Goal: Task Accomplishment & Management: Complete application form

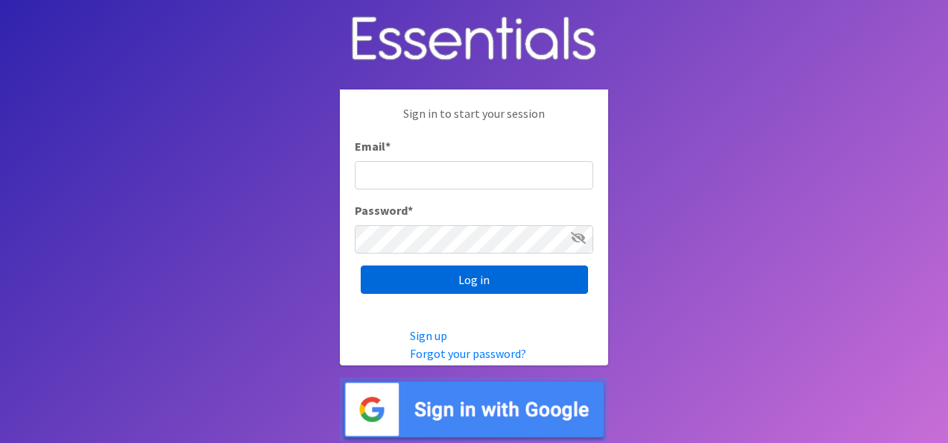
type input "[EMAIL_ADDRESS][DOMAIN_NAME]"
click at [424, 280] on input "Log in" at bounding box center [474, 279] width 227 height 28
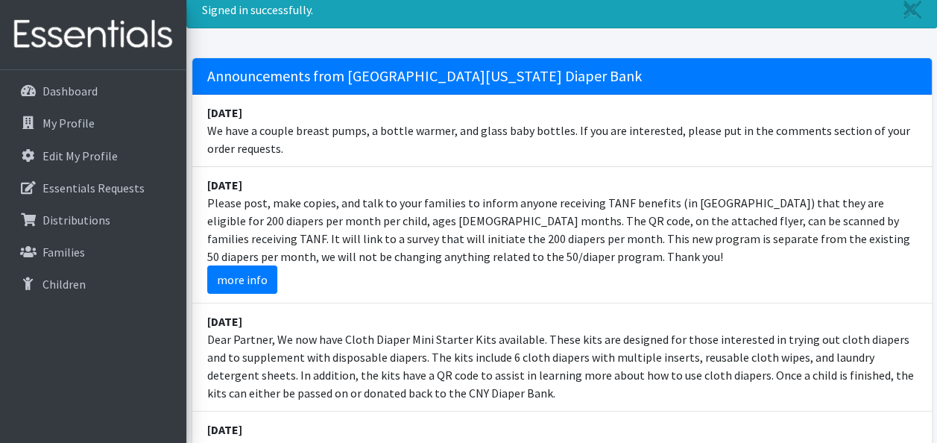
scroll to position [75, 0]
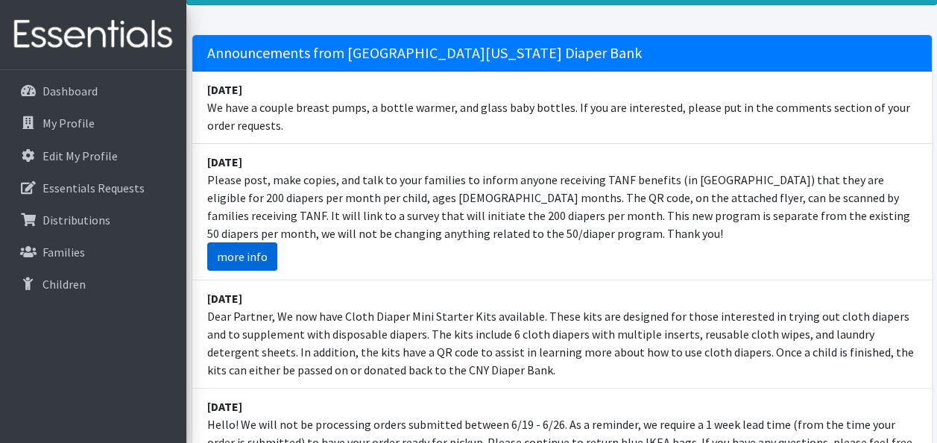
click at [240, 255] on link "more info" at bounding box center [242, 256] width 70 height 28
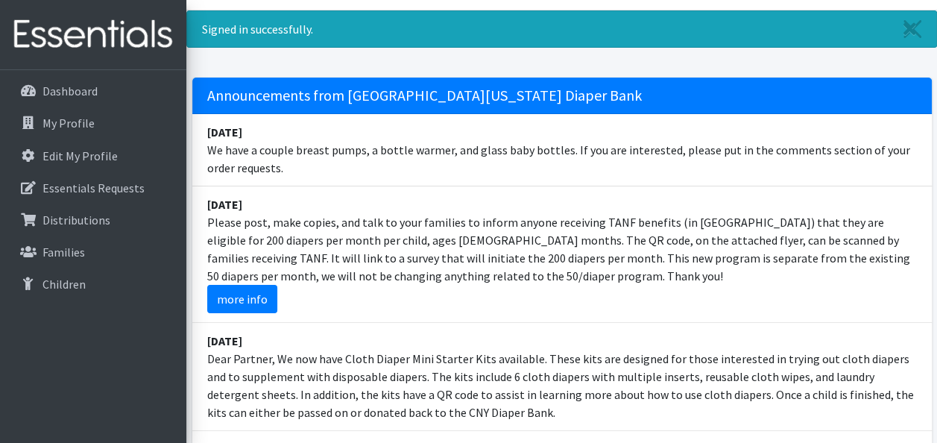
scroll to position [0, 0]
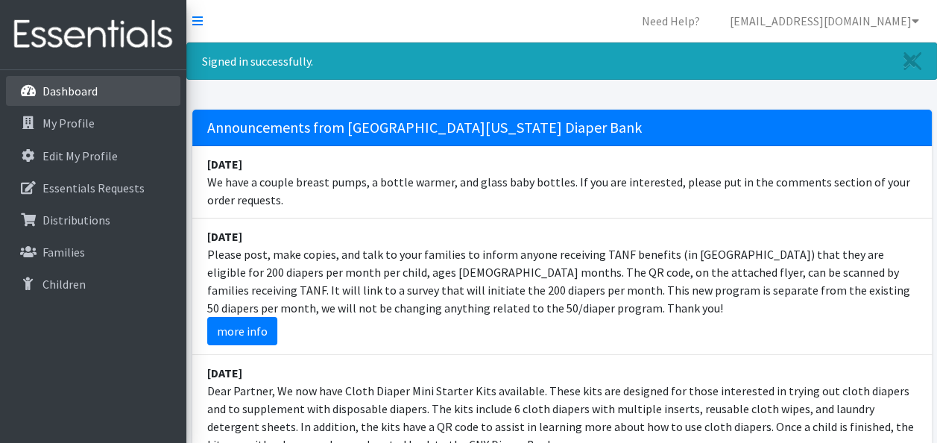
click at [67, 83] on p "Dashboard" at bounding box center [69, 90] width 55 height 15
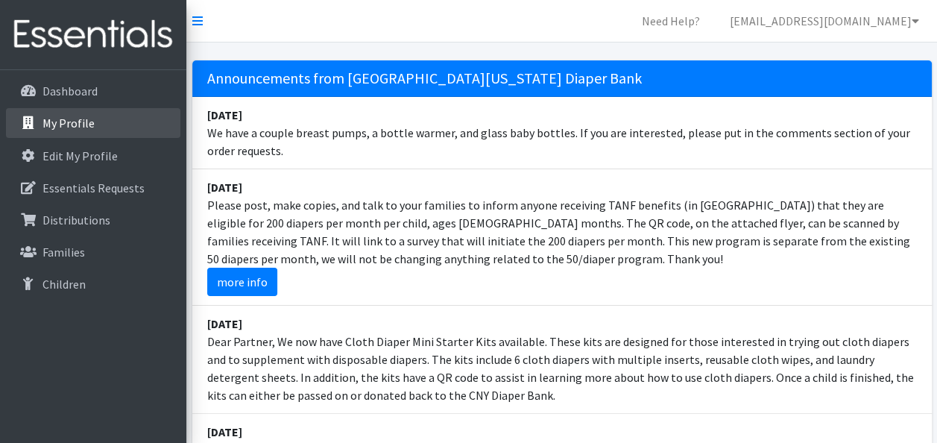
click at [59, 126] on p "My Profile" at bounding box center [68, 123] width 52 height 15
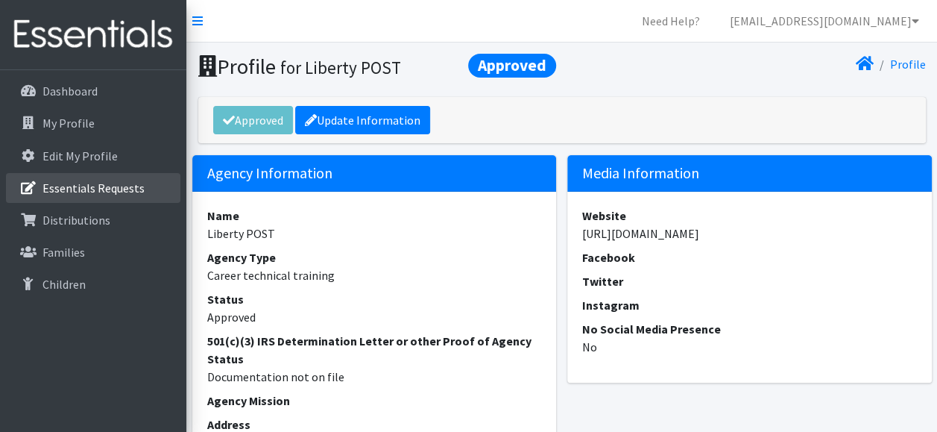
click at [42, 180] on link "Essentials Requests" at bounding box center [93, 188] width 174 height 30
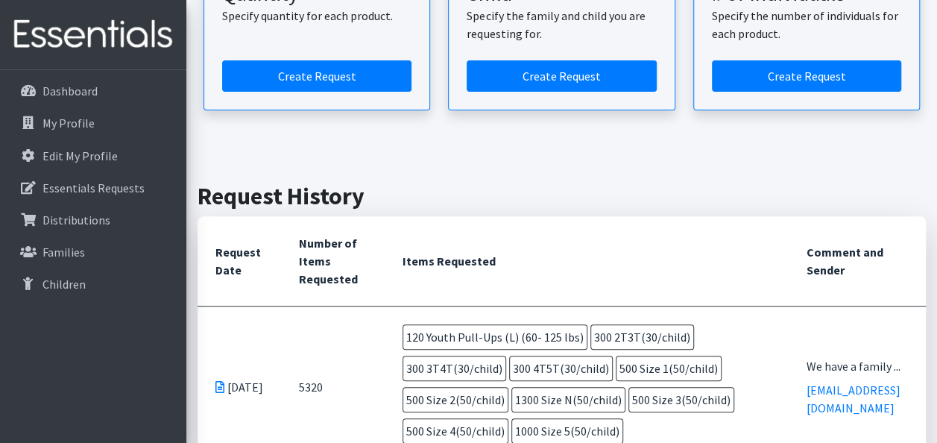
scroll to position [149, 0]
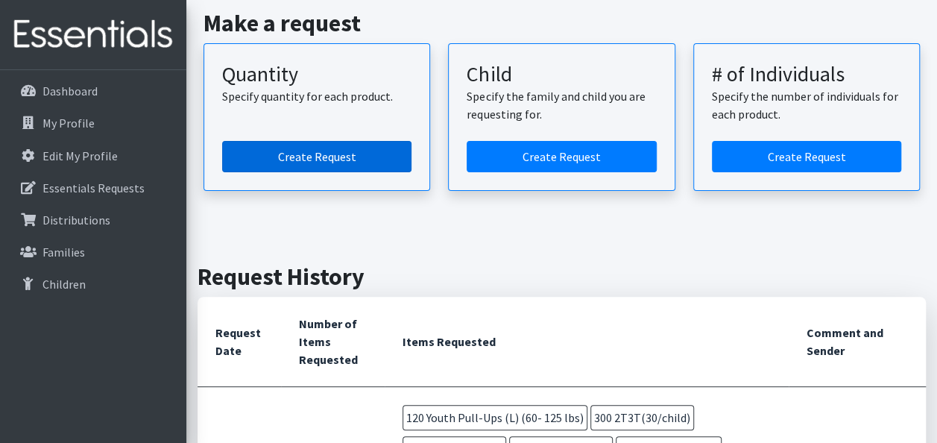
click at [310, 163] on link "Create Request" at bounding box center [316, 156] width 189 height 31
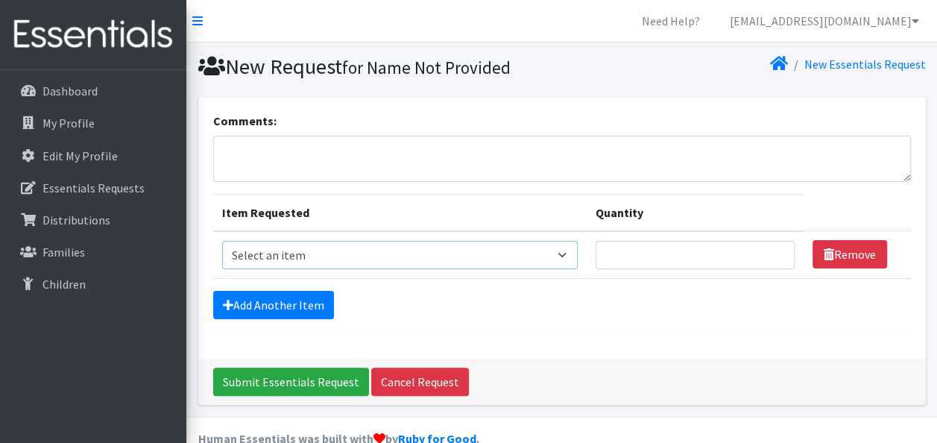
click at [350, 256] on select "Select an item 2T3T(30/child) 3T4T(30/child) 4T5T(30/child) Cloth Diaper Kit (s…" at bounding box center [400, 255] width 356 height 28
select select "6225"
click at [222, 241] on select "Select an item 2T3T(30/child) 3T4T(30/child) 4T5T(30/child) Cloth Diaper Kit (s…" at bounding box center [400, 255] width 356 height 28
click at [681, 252] on input "Quantity" at bounding box center [695, 255] width 199 height 28
click at [556, 259] on select "Select an item 2T3T(30/child) 3T4T(30/child) 4T5T(30/child) Cloth Diaper Kit (s…" at bounding box center [400, 255] width 356 height 28
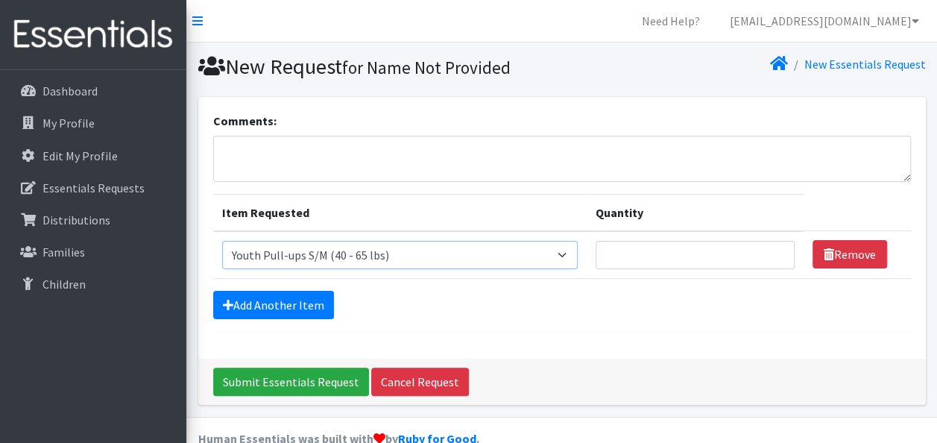
click at [556, 259] on select "Select an item 2T3T(30/child) 3T4T(30/child) 4T5T(30/child) Cloth Diaper Kit (s…" at bounding box center [400, 255] width 356 height 28
click at [629, 259] on input "Quantity" at bounding box center [695, 255] width 199 height 28
type input "150"
click at [260, 297] on link "Add Another Item" at bounding box center [273, 305] width 121 height 28
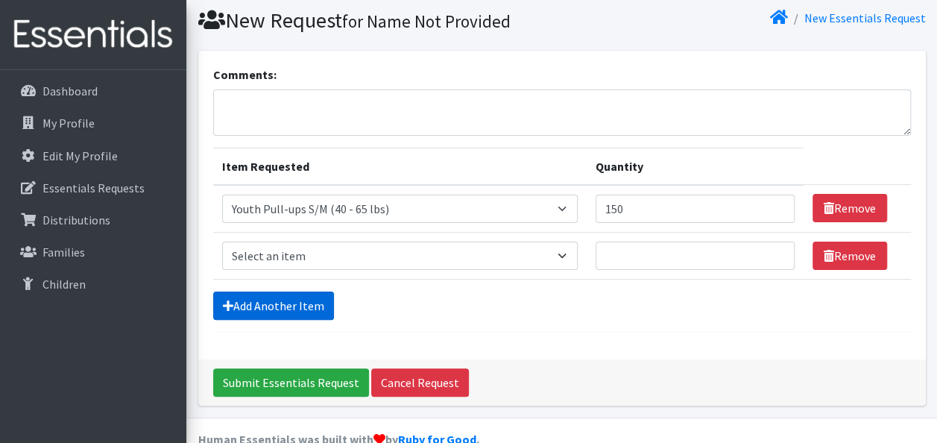
scroll to position [74, 0]
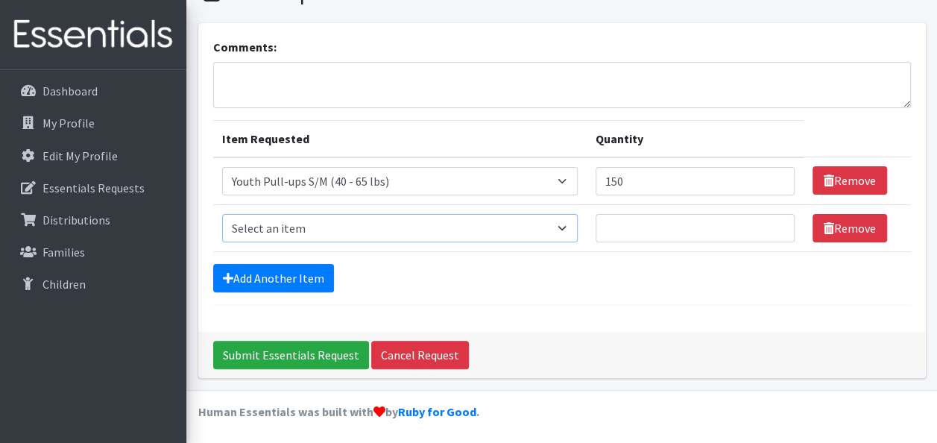
click at [331, 230] on select "Select an item 2T3T(30/child) 3T4T(30/child) 4T5T(30/child) Cloth Diaper Kit (s…" at bounding box center [400, 228] width 356 height 28
select select "961"
click at [222, 214] on select "Select an item 2T3T(30/child) 3T4T(30/child) 4T5T(30/child) Cloth Diaper Kit (s…" at bounding box center [400, 228] width 356 height 28
click at [616, 236] on input "Quantity" at bounding box center [695, 228] width 199 height 28
type input "250"
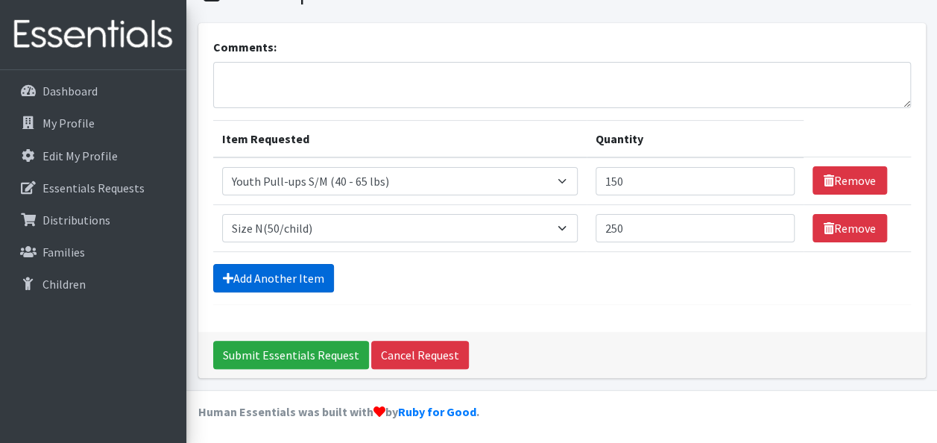
click at [262, 279] on link "Add Another Item" at bounding box center [273, 278] width 121 height 28
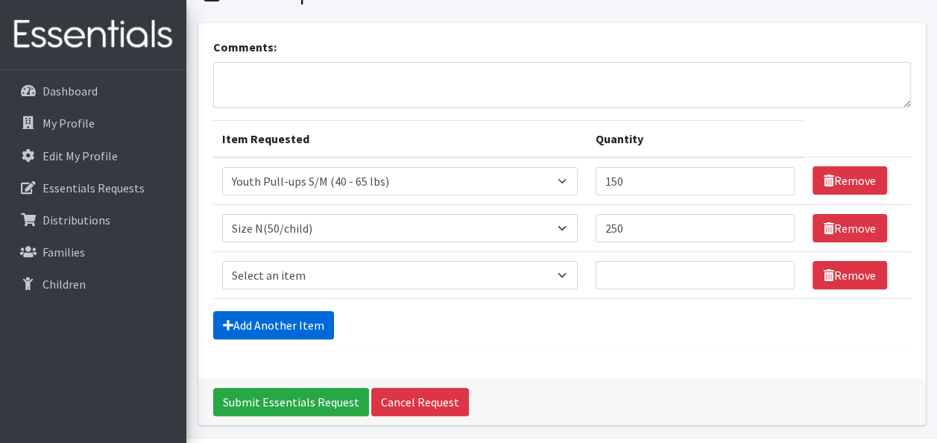
scroll to position [121, 0]
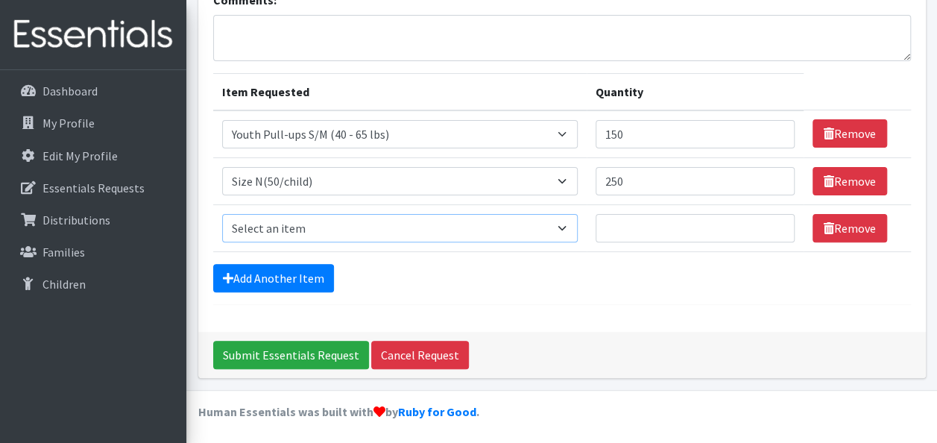
click at [303, 234] on select "Select an item 2T3T(30/child) 3T4T(30/child) 4T5T(30/child) Cloth Diaper Kit (s…" at bounding box center [400, 228] width 356 height 28
select select "950"
click at [222, 214] on select "Select an item 2T3T(30/child) 3T4T(30/child) 4T5T(30/child) Cloth Diaper Kit (s…" at bounding box center [400, 228] width 356 height 28
click at [618, 232] on input "Quantity" at bounding box center [695, 228] width 199 height 28
type input "500"
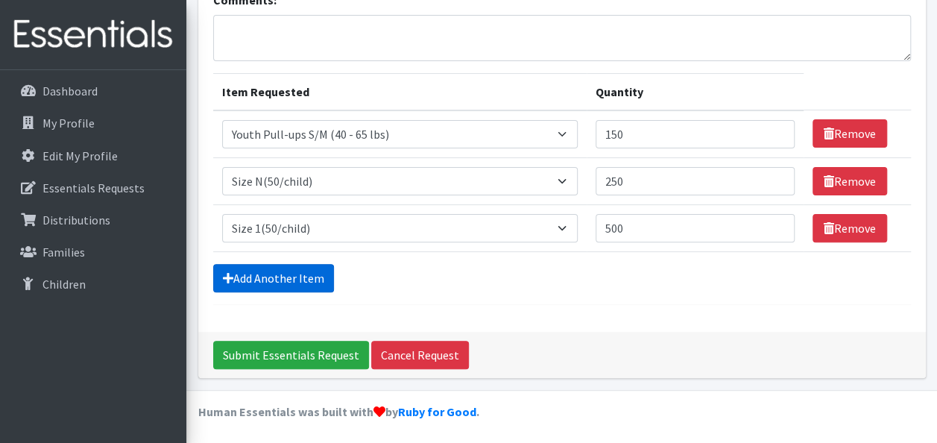
click at [283, 279] on link "Add Another Item" at bounding box center [273, 278] width 121 height 28
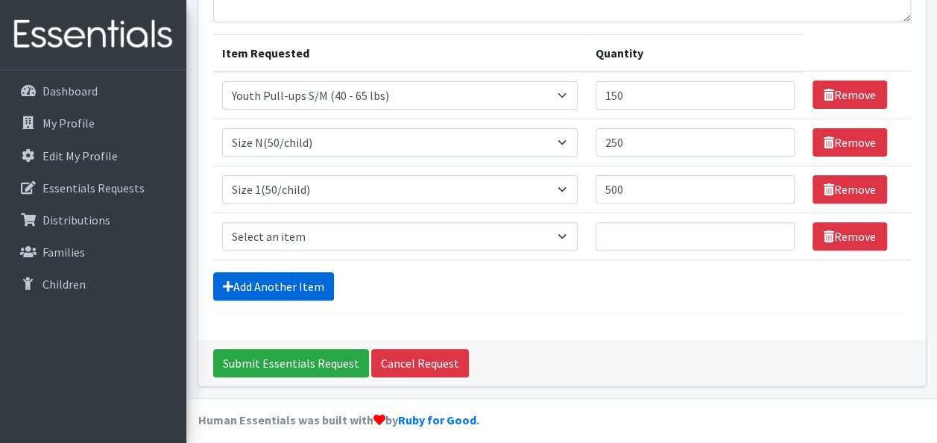
scroll to position [167, 0]
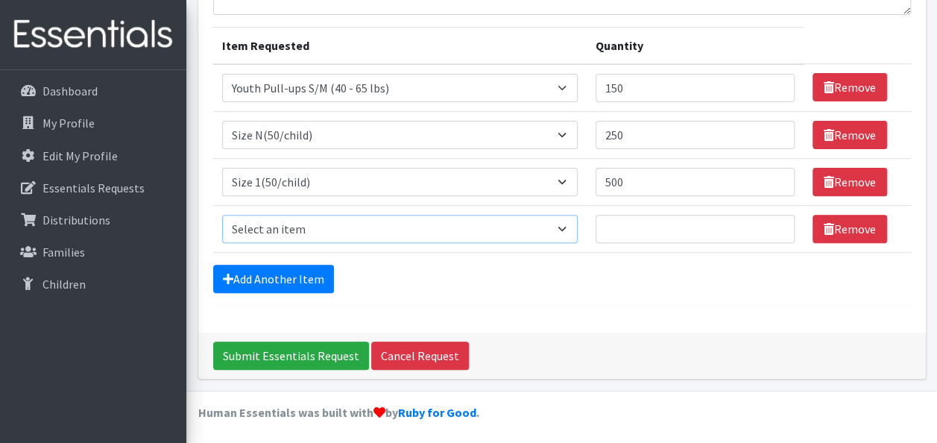
click at [294, 218] on select "Select an item 2T3T(30/child) 3T4T(30/child) 4T5T(30/child) Cloth Diaper Kit (s…" at bounding box center [400, 229] width 356 height 28
select select "951"
click at [222, 215] on select "Select an item 2T3T(30/child) 3T4T(30/child) 4T5T(30/child) Cloth Diaper Kit (s…" at bounding box center [400, 229] width 356 height 28
click at [613, 230] on input "Quantity" at bounding box center [695, 229] width 199 height 28
type input "250"
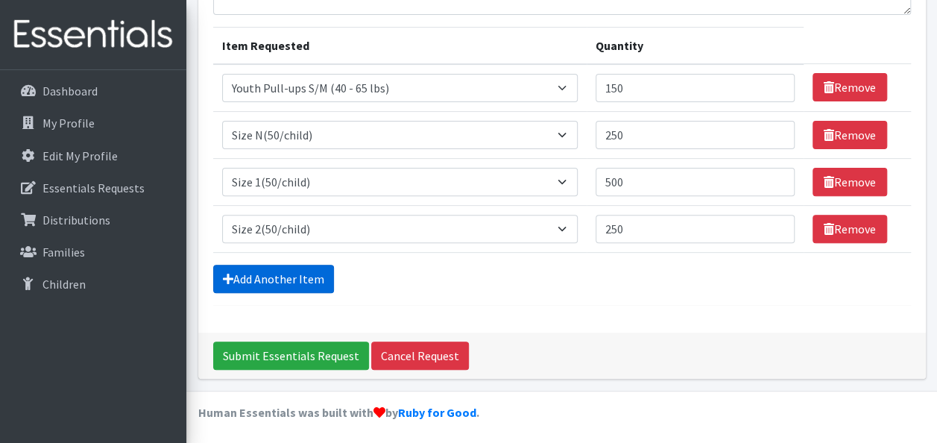
click at [311, 276] on link "Add Another Item" at bounding box center [273, 279] width 121 height 28
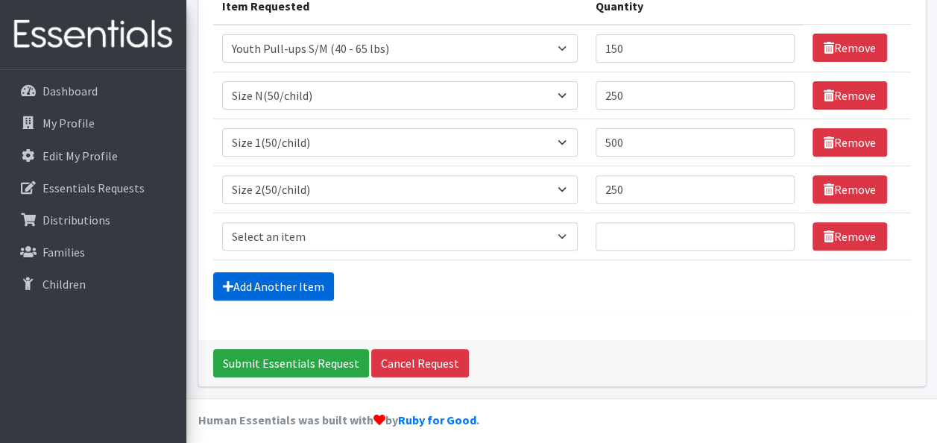
scroll to position [214, 0]
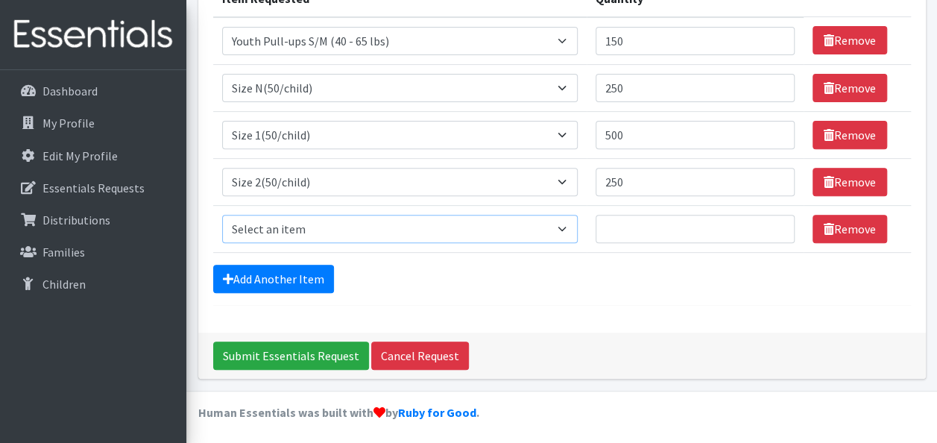
click at [312, 224] on select "Select an item 2T3T(30/child) 3T4T(30/child) 4T5T(30/child) Cloth Diaper Kit (s…" at bounding box center [400, 229] width 356 height 28
select select "954"
click at [222, 215] on select "Select an item 2T3T(30/child) 3T4T(30/child) 4T5T(30/child) Cloth Diaper Kit (s…" at bounding box center [400, 229] width 356 height 28
click at [693, 224] on input "Quantity" at bounding box center [695, 229] width 199 height 28
type input "500"
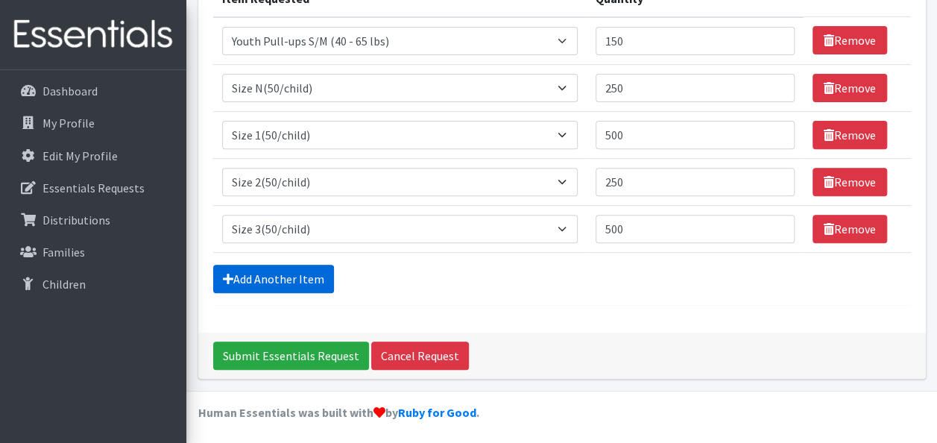
click at [252, 273] on link "Add Another Item" at bounding box center [273, 279] width 121 height 28
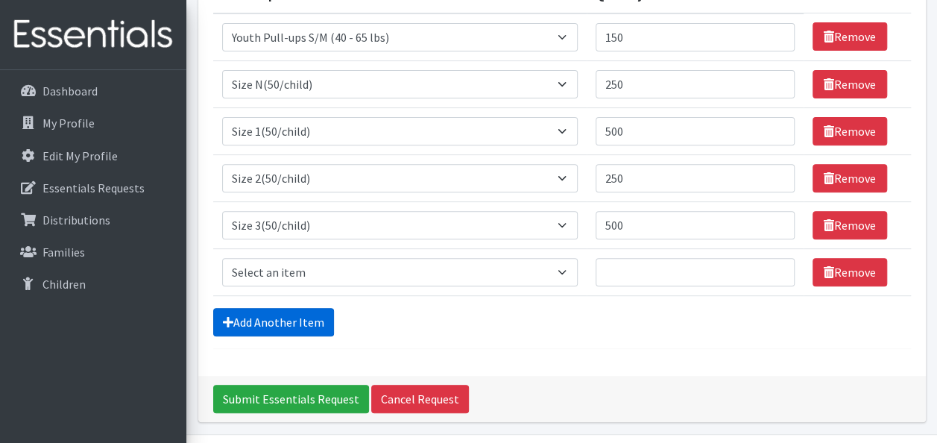
scroll to position [261, 0]
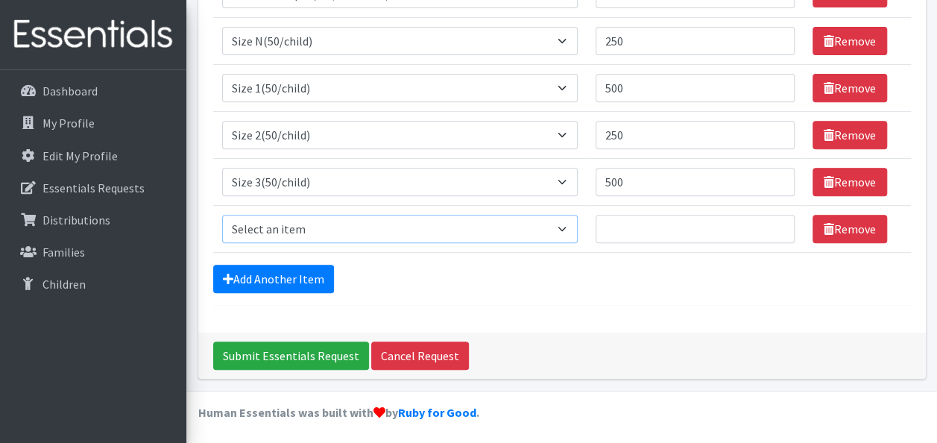
click at [280, 225] on select "Select an item 2T3T(30/child) 3T4T(30/child) 4T5T(30/child) Cloth Diaper Kit (s…" at bounding box center [400, 229] width 356 height 28
select select "963"
click at [222, 215] on select "Select an item 2T3T(30/child) 3T4T(30/child) 4T5T(30/child) Cloth Diaper Kit (s…" at bounding box center [400, 229] width 356 height 28
click at [680, 225] on input "Quantity" at bounding box center [695, 229] width 199 height 28
type input "1000"
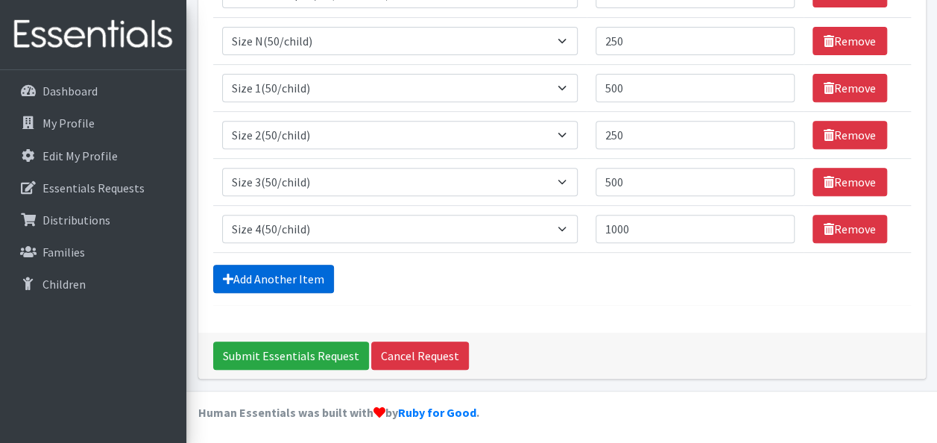
click at [295, 284] on link "Add Another Item" at bounding box center [273, 279] width 121 height 28
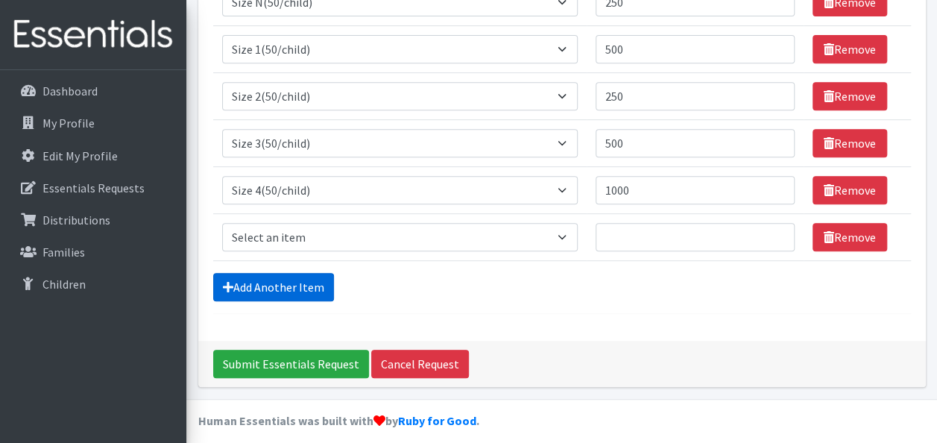
scroll to position [307, 0]
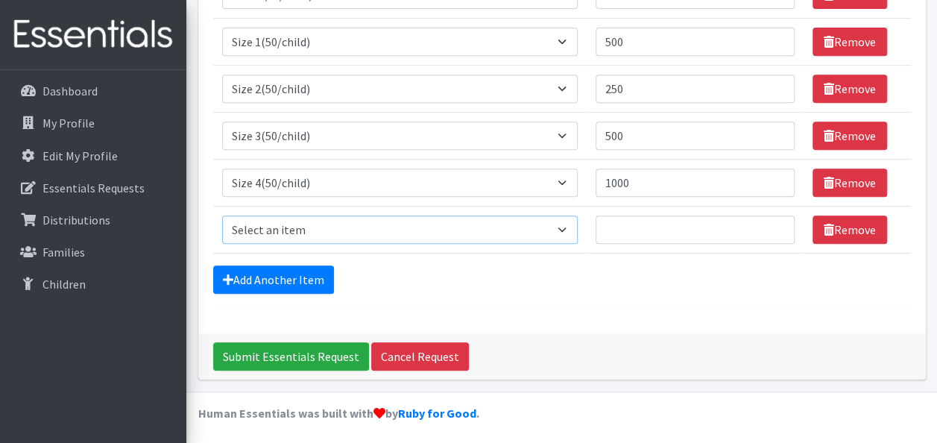
click at [313, 227] on select "Select an item 2T3T(30/child) 3T4T(30/child) 4T5T(30/child) Cloth Diaper Kit (s…" at bounding box center [400, 229] width 356 height 28
select select "964"
click at [222, 215] on select "Select an item 2T3T(30/child) 3T4T(30/child) 4T5T(30/child) Cloth Diaper Kit (s…" at bounding box center [400, 229] width 356 height 28
click at [640, 242] on td "Quantity" at bounding box center [695, 229] width 217 height 47
click at [645, 231] on input "Quantity" at bounding box center [695, 229] width 199 height 28
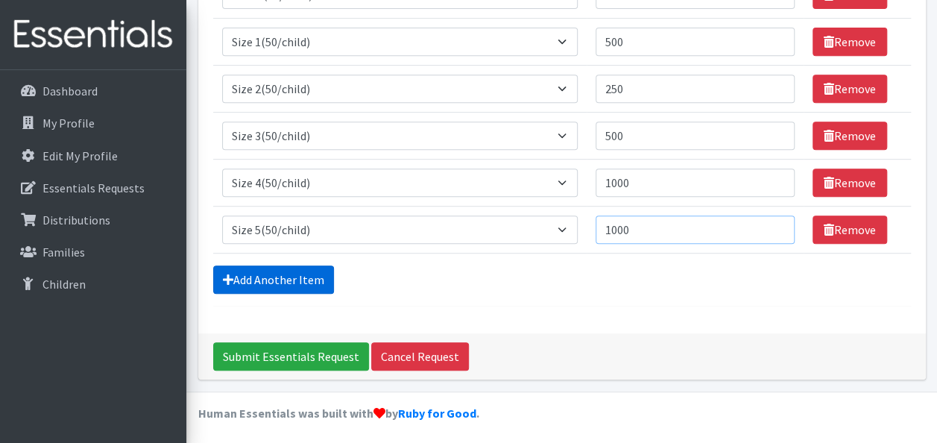
type input "1000"
click at [259, 266] on link "Add Another Item" at bounding box center [273, 279] width 121 height 28
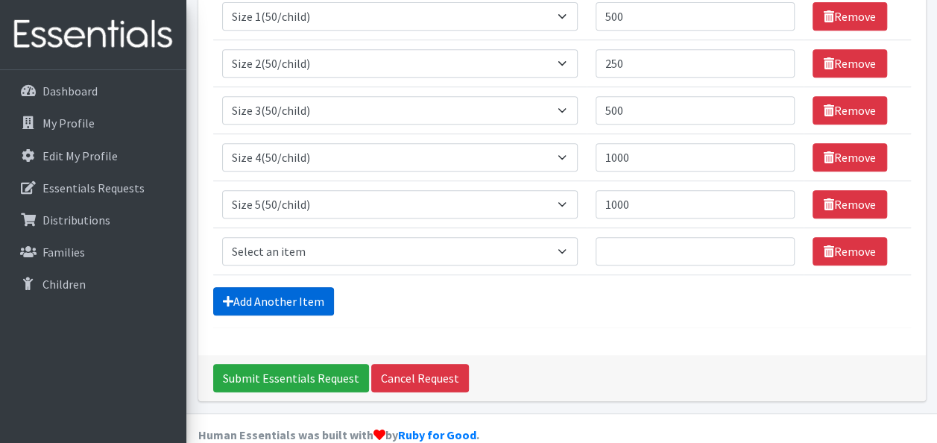
scroll to position [354, 0]
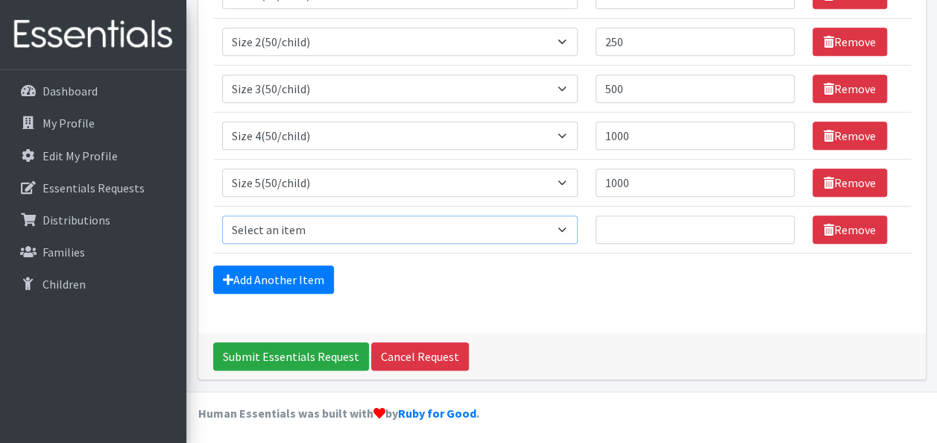
click at [266, 231] on select "Select an item 2T3T(30/child) 3T4T(30/child) 4T5T(30/child) Cloth Diaper Kit (s…" at bounding box center [400, 229] width 356 height 28
select select "966"
click at [222, 215] on select "Select an item 2T3T(30/child) 3T4T(30/child) 4T5T(30/child) Cloth Diaper Kit (s…" at bounding box center [400, 229] width 356 height 28
click at [668, 224] on input "Quantity" at bounding box center [695, 229] width 199 height 28
type input "1000"
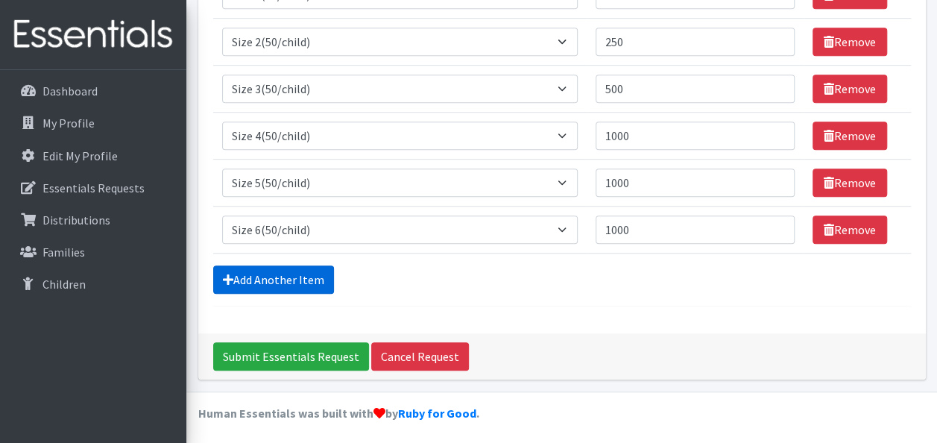
click at [252, 271] on link "Add Another Item" at bounding box center [273, 279] width 121 height 28
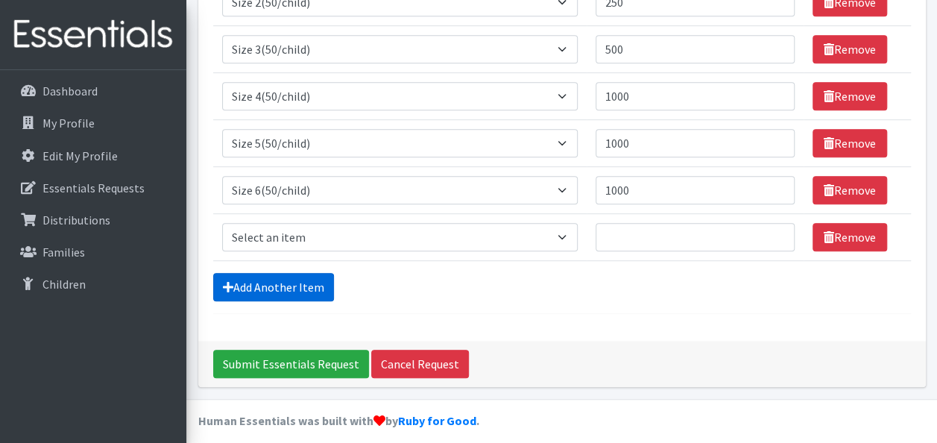
scroll to position [401, 0]
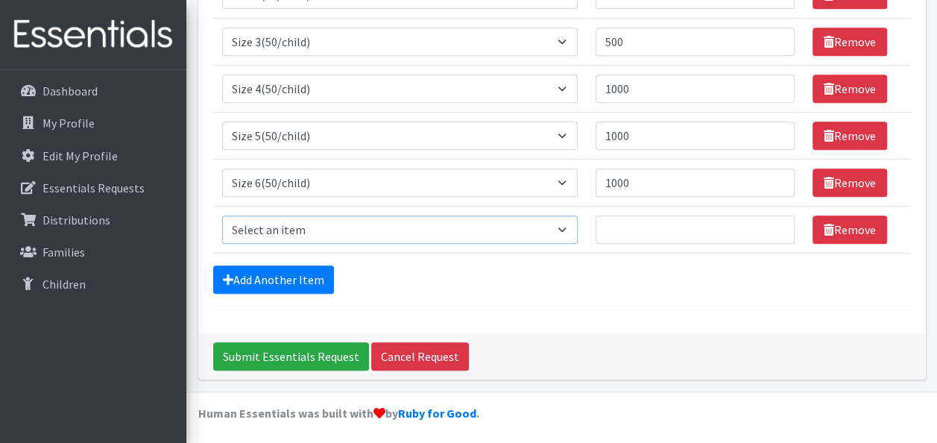
click at [307, 221] on select "Select an item 2T3T(30/child) 3T4T(30/child) 4T5T(30/child) Cloth Diaper Kit (s…" at bounding box center [400, 229] width 356 height 28
select select "939"
click at [222, 215] on select "Select an item 2T3T(30/child) 3T4T(30/child) 4T5T(30/child) Cloth Diaper Kit (s…" at bounding box center [400, 229] width 356 height 28
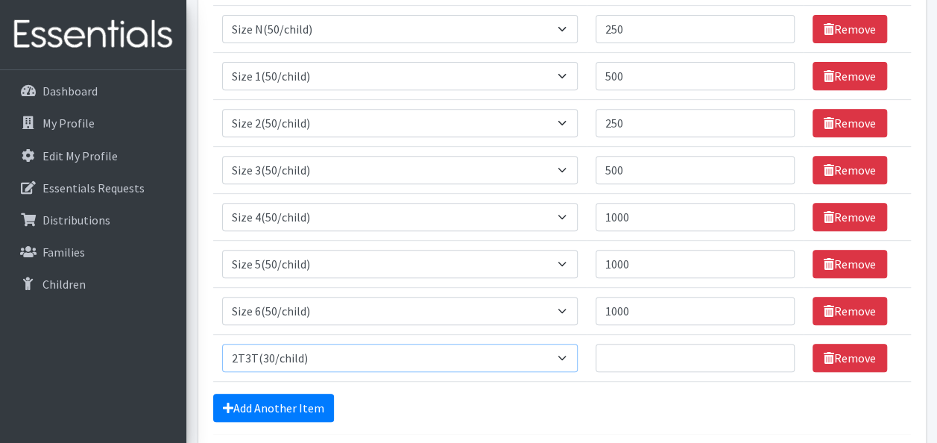
scroll to position [327, 0]
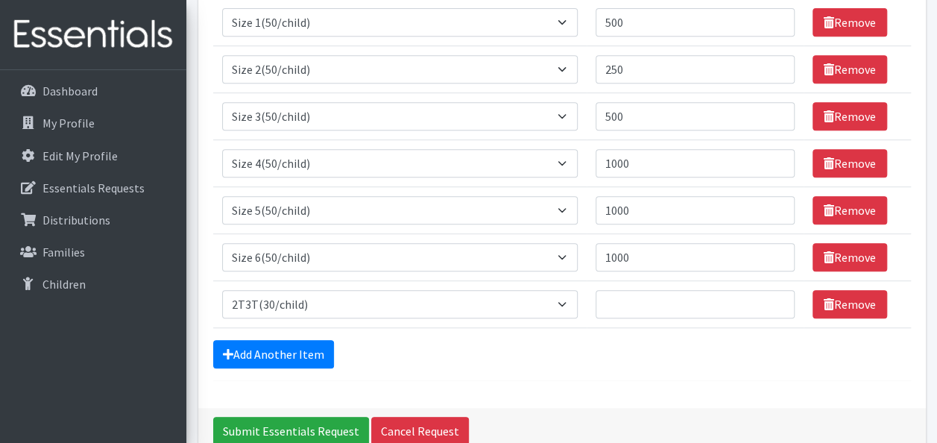
click at [650, 286] on td "Quantity" at bounding box center [695, 303] width 217 height 47
click at [649, 311] on input "Quantity" at bounding box center [695, 304] width 199 height 28
type input "300"
click at [260, 365] on form "Comments: Item Requested Quantity Item Requested Select an item 2T3T(30/child) …" at bounding box center [562, 83] width 698 height 596
click at [260, 357] on link "Add Another Item" at bounding box center [273, 354] width 121 height 28
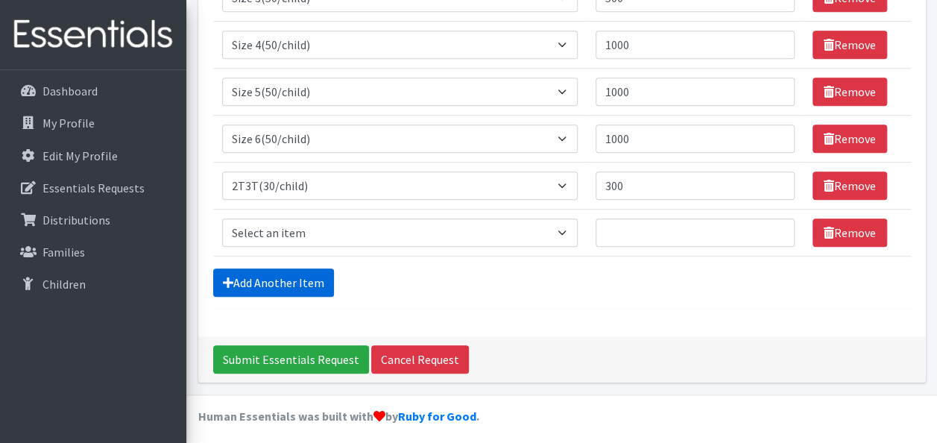
scroll to position [447, 0]
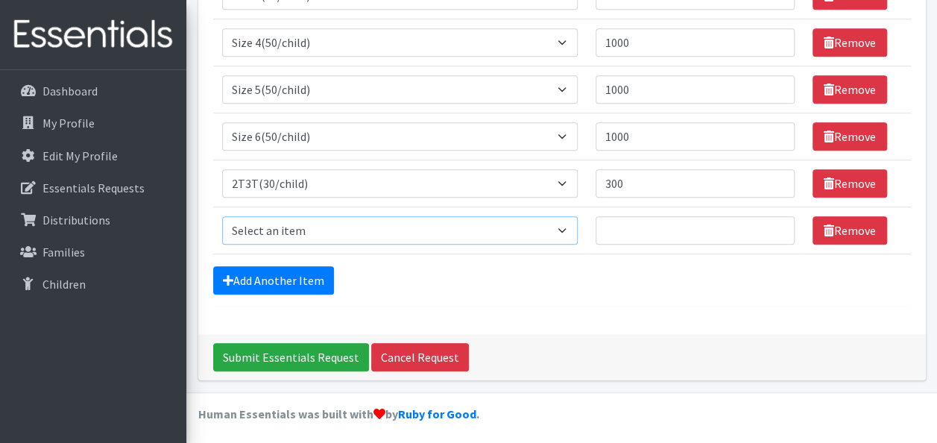
click at [385, 236] on select "Select an item 2T3T(30/child) 3T4T(30/child) 4T5T(30/child) Cloth Diaper Kit (s…" at bounding box center [400, 230] width 356 height 28
select select "941"
click at [222, 216] on select "Select an item 2T3T(30/child) 3T4T(30/child) 4T5T(30/child) Cloth Diaper Kit (s…" at bounding box center [400, 230] width 356 height 28
click at [693, 221] on input "Quantity" at bounding box center [695, 230] width 199 height 28
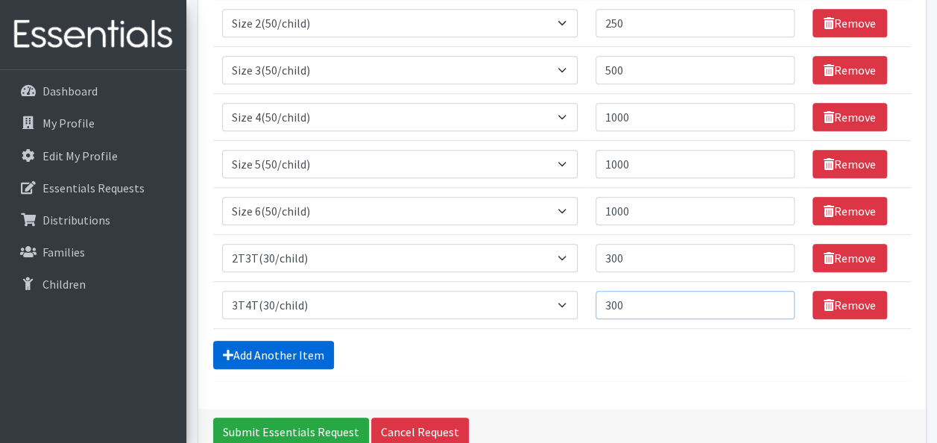
type input "300"
click at [308, 352] on link "Add Another Item" at bounding box center [273, 355] width 121 height 28
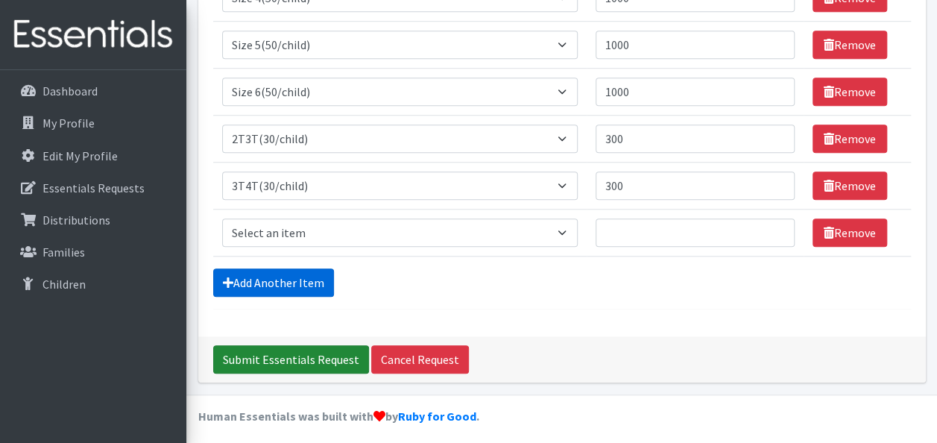
scroll to position [494, 0]
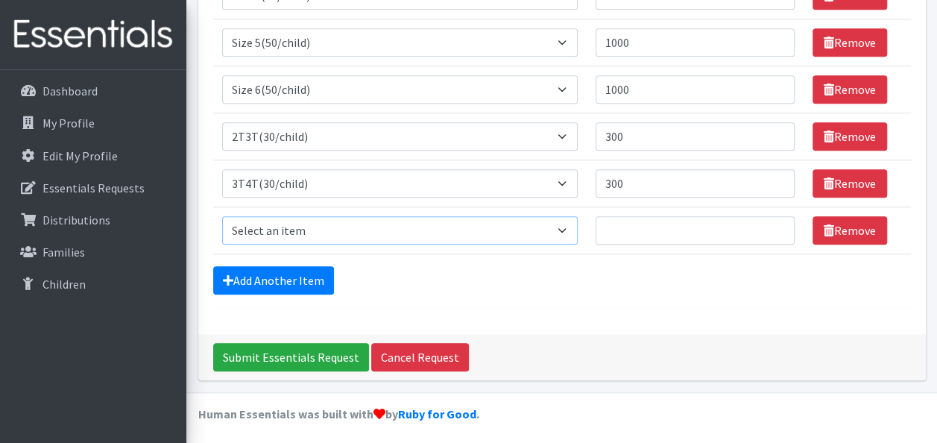
click at [352, 232] on select "Select an item 2T3T(30/child) 3T4T(30/child) 4T5T(30/child) Cloth Diaper Kit (s…" at bounding box center [400, 230] width 356 height 28
select select "953"
click at [222, 216] on select "Select an item 2T3T(30/child) 3T4T(30/child) 4T5T(30/child) Cloth Diaper Kit (s…" at bounding box center [400, 230] width 356 height 28
click at [630, 228] on input "Quantity" at bounding box center [695, 230] width 199 height 28
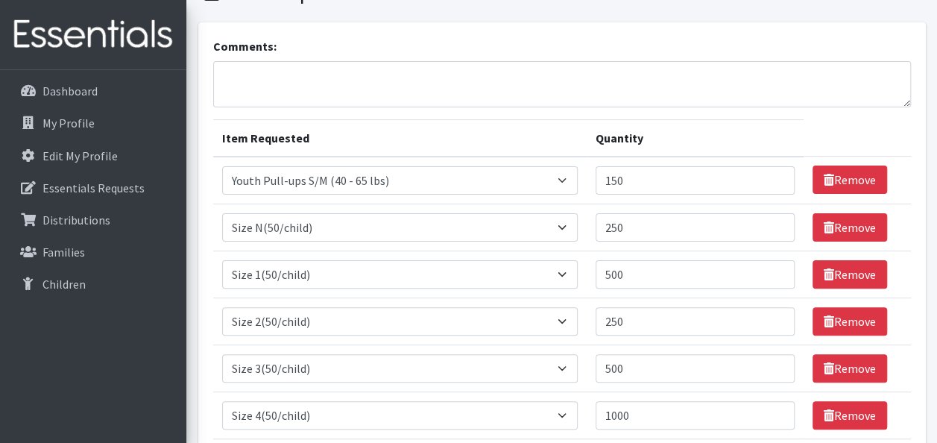
scroll to position [0, 0]
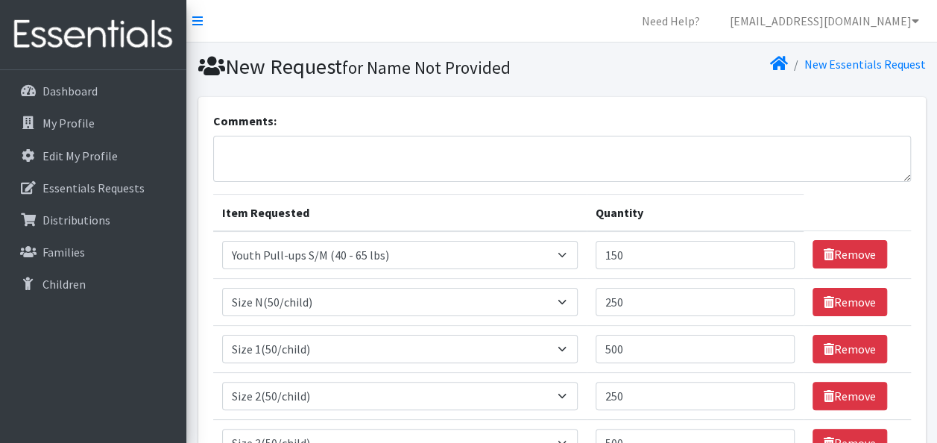
type input "750"
click at [536, 155] on textarea "Comments:" at bounding box center [562, 159] width 698 height 46
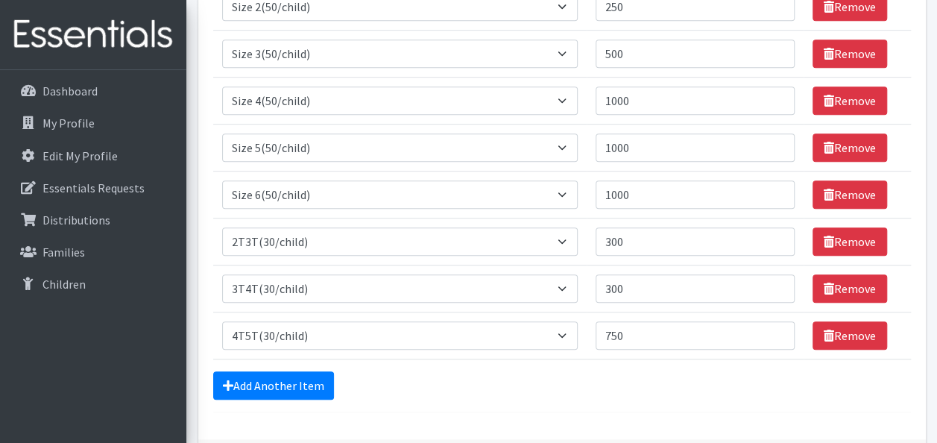
scroll to position [494, 0]
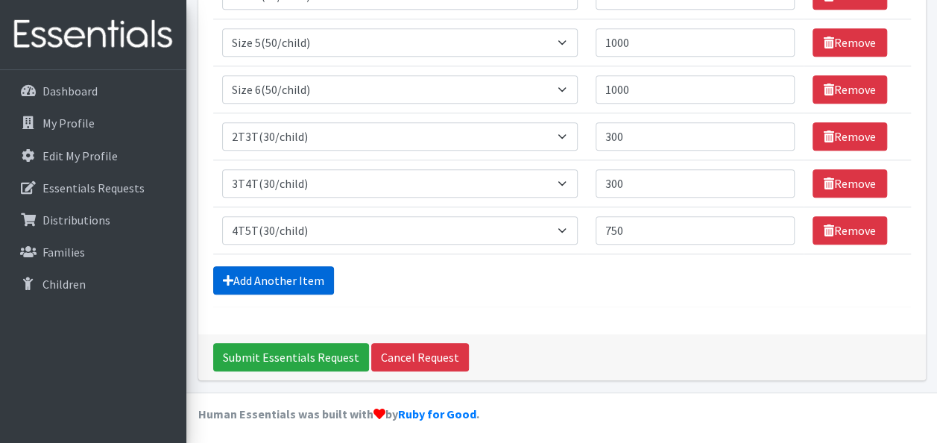
type textarea "We could use wipes and we have 1 family who is looking for size 5T/6T pullups"
click at [236, 273] on link "Add Another Item" at bounding box center [273, 280] width 121 height 28
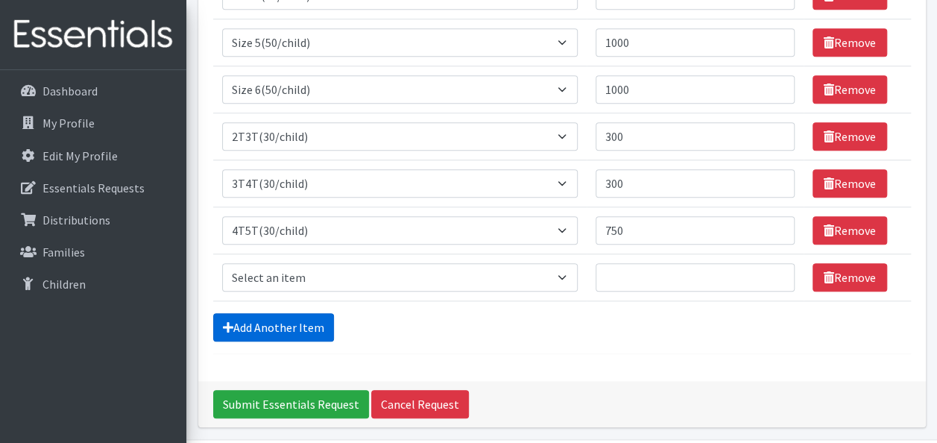
scroll to position [541, 0]
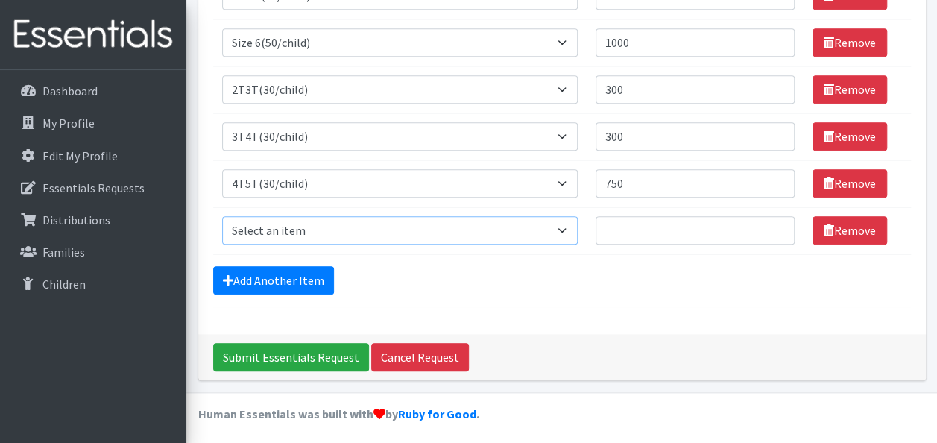
click at [281, 221] on select "Select an item 2T3T(30/child) 3T4T(30/child) 4T5T(30/child) Cloth Diaper Kit (s…" at bounding box center [400, 230] width 356 height 28
click at [869, 225] on link "Remove" at bounding box center [850, 230] width 75 height 28
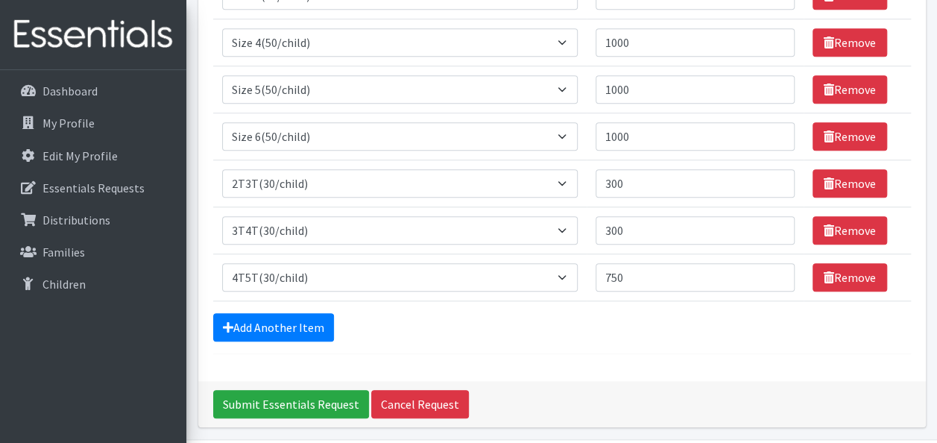
scroll to position [494, 0]
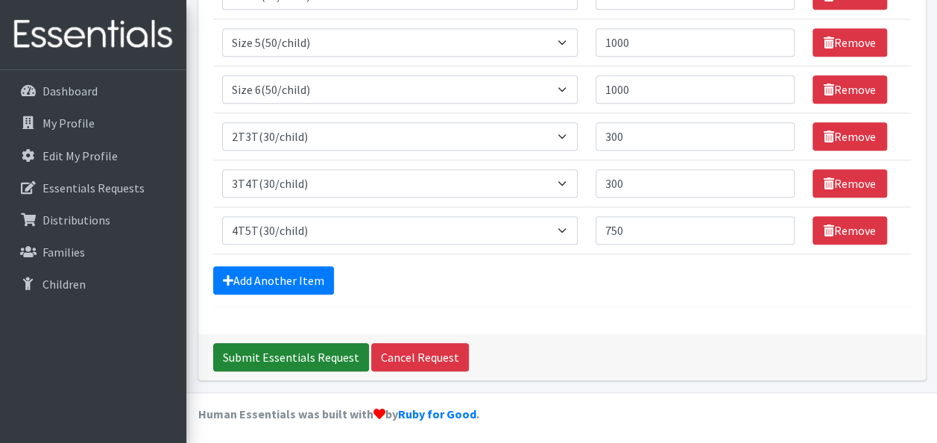
click at [273, 356] on input "Submit Essentials Request" at bounding box center [291, 357] width 156 height 28
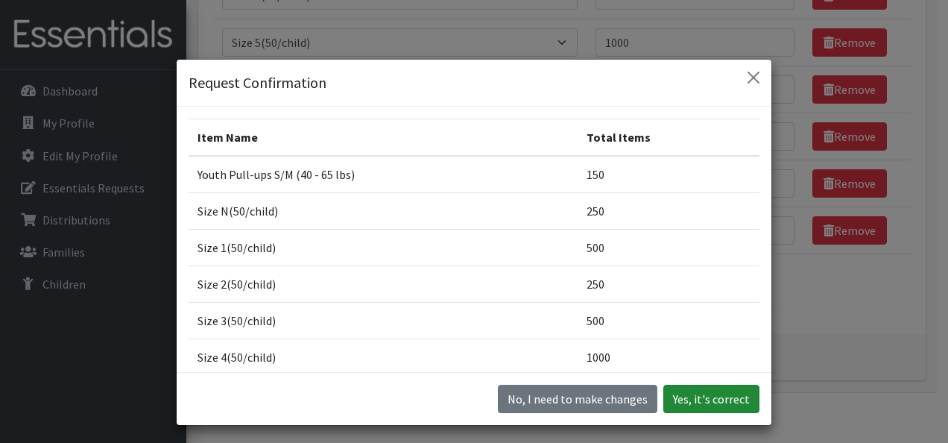
click at [725, 392] on button "Yes, it's correct" at bounding box center [711, 399] width 96 height 28
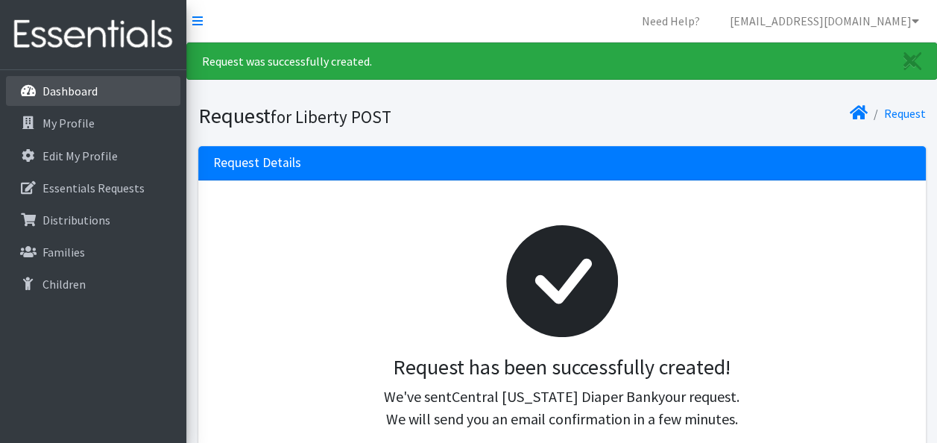
click at [101, 83] on link "Dashboard" at bounding box center [93, 91] width 174 height 30
